Goal: Task Accomplishment & Management: Manage account settings

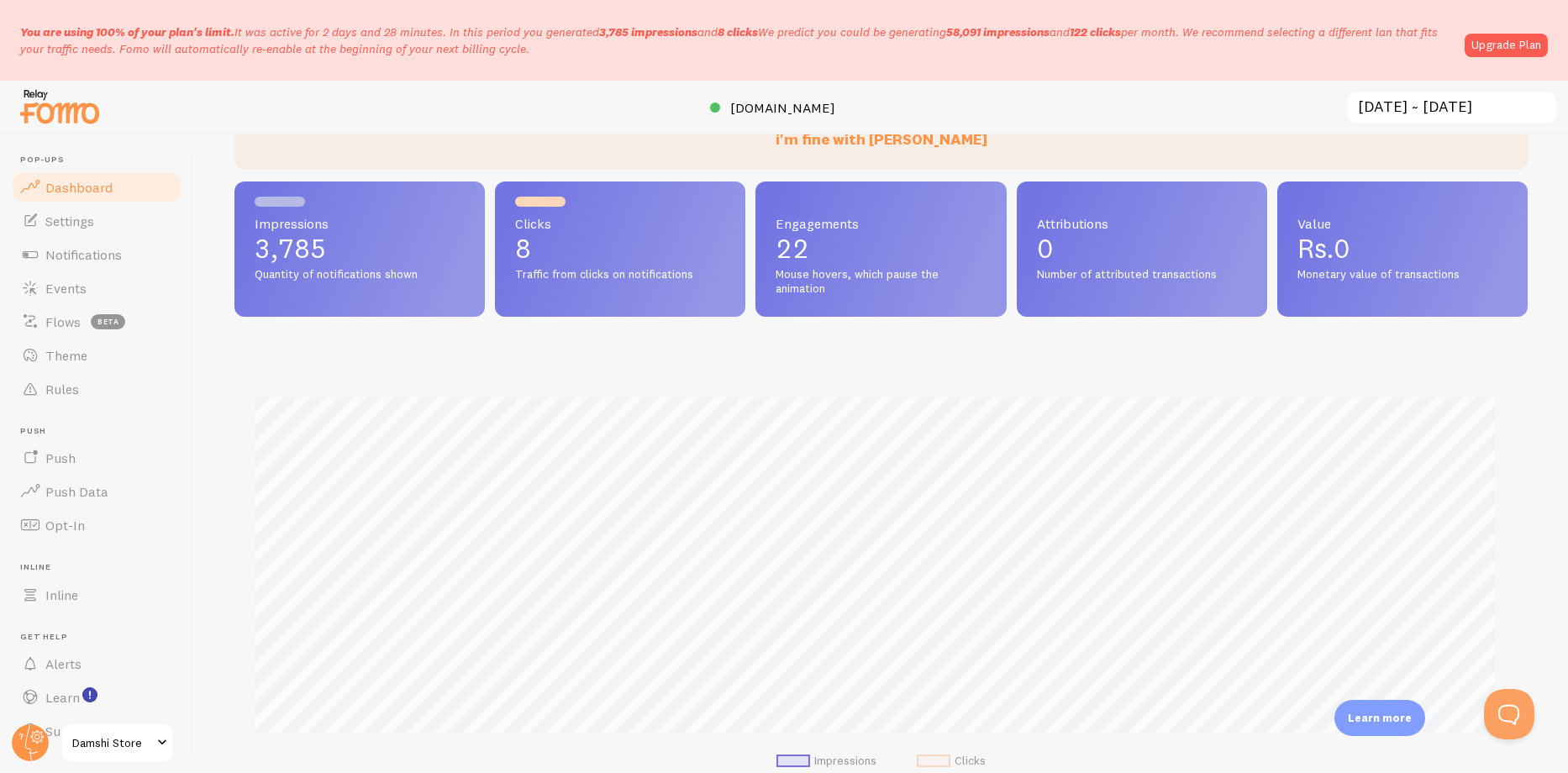
scroll to position [167, 0]
click at [1515, 47] on link "Upgrade Plan" at bounding box center [1506, 45] width 83 height 23
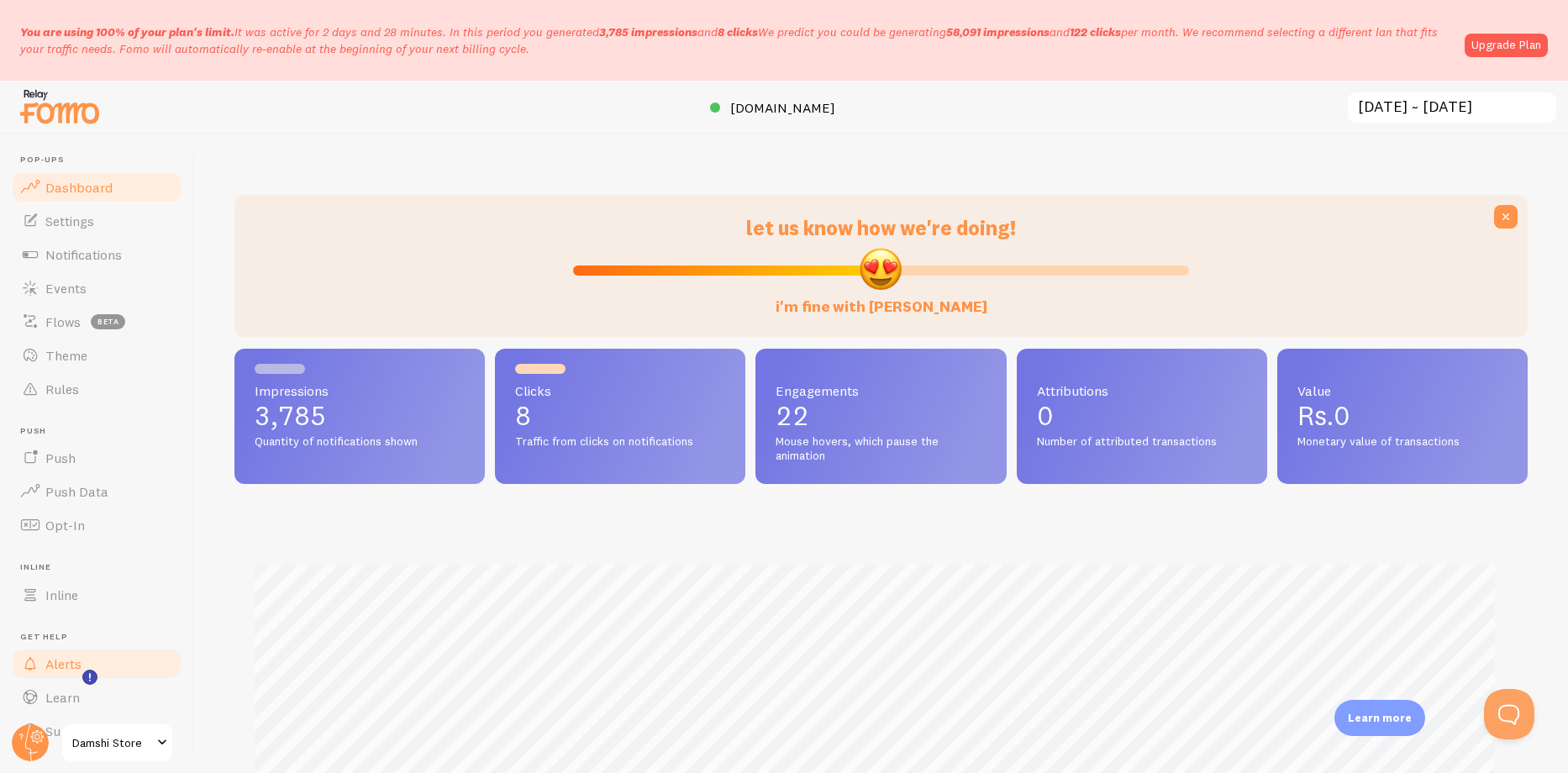
scroll to position [35, 0]
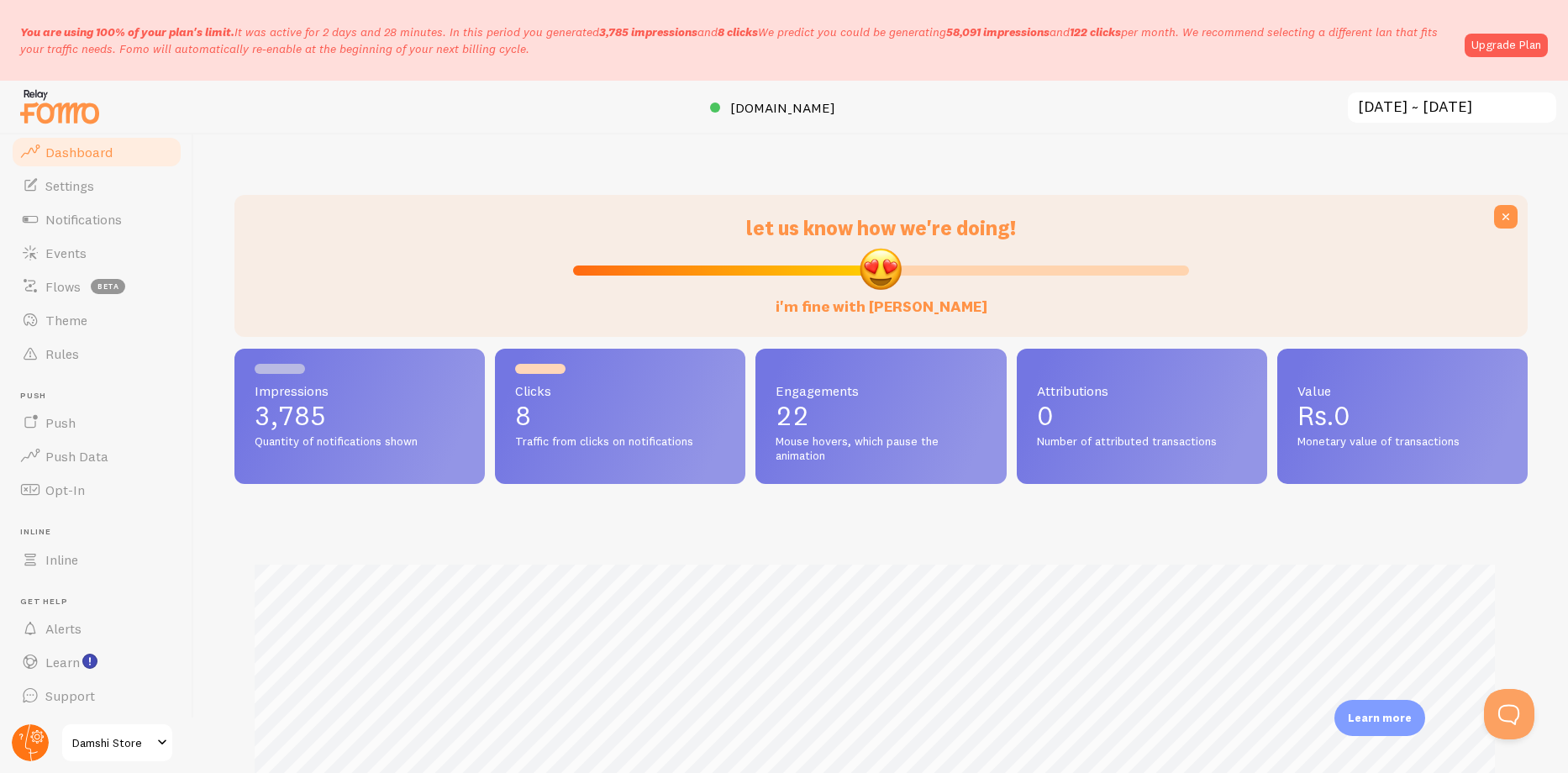
click at [35, 743] on circle at bounding box center [30, 742] width 37 height 37
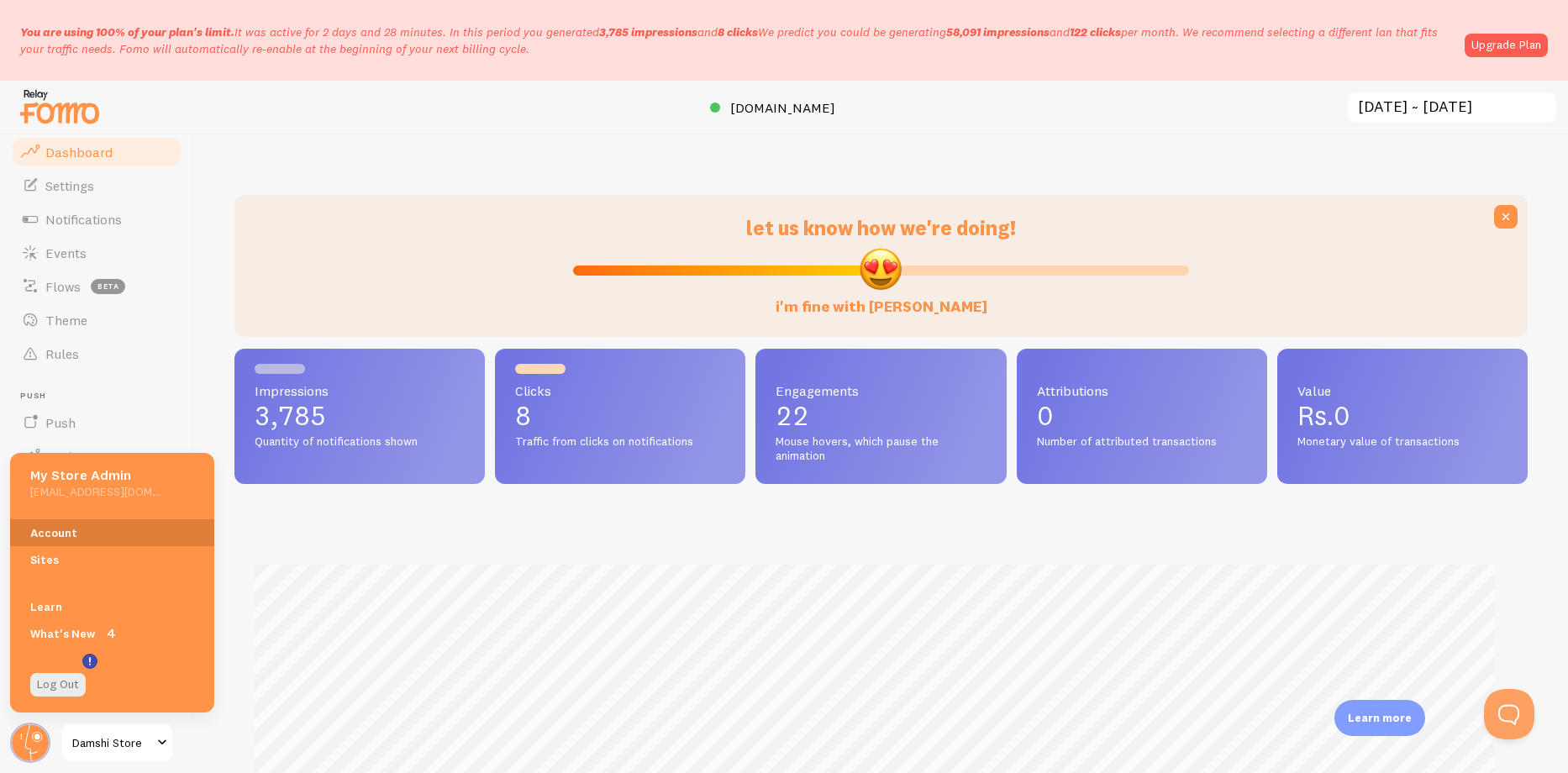
click at [76, 525] on link "Account" at bounding box center [112, 532] width 205 height 27
